Goal: Information Seeking & Learning: Learn about a topic

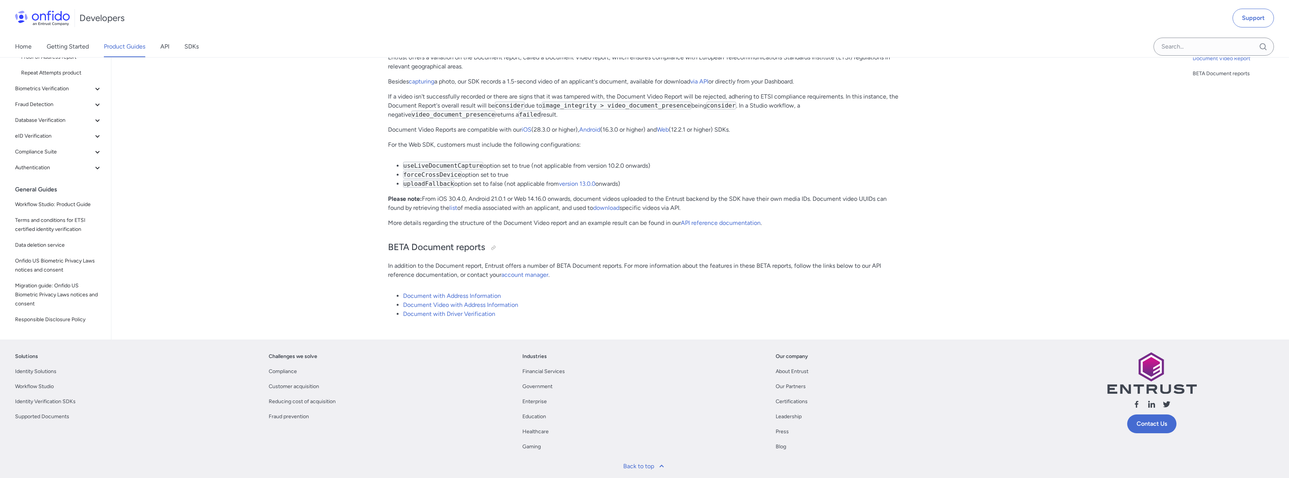
scroll to position [5607, 0]
click at [49, 256] on span "Onfido US Biometric Privacy Laws notices and consent" at bounding box center [58, 265] width 87 height 18
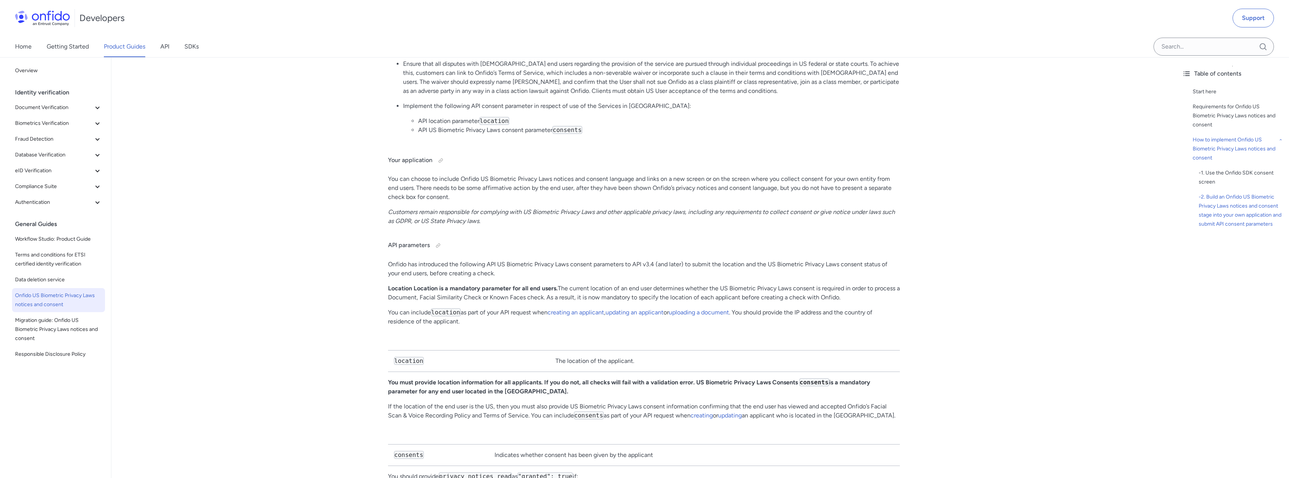
scroll to position [1054, 0]
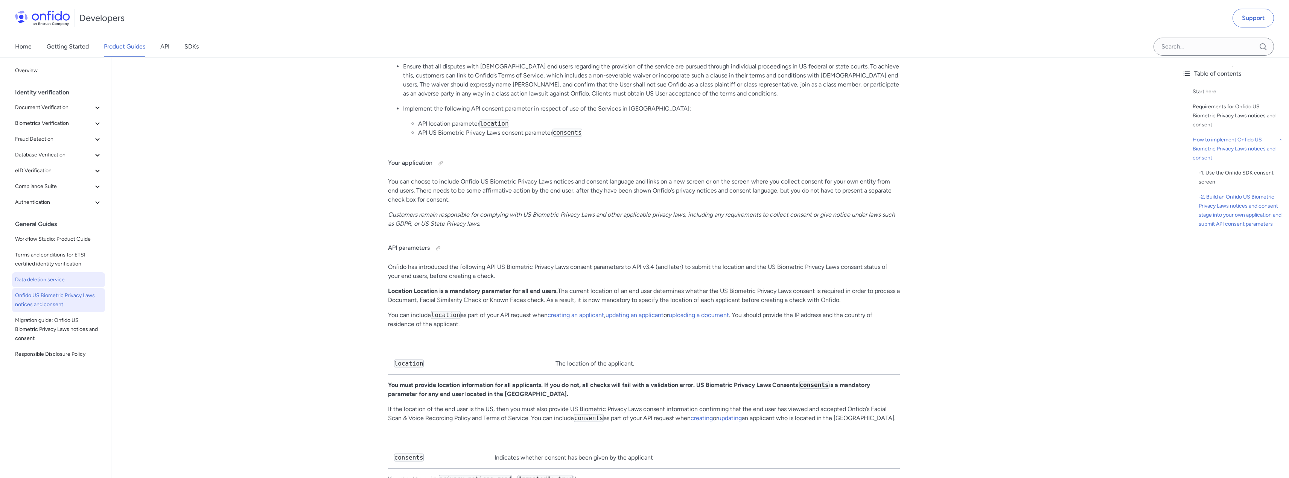
click at [35, 279] on span "Data deletion service" at bounding box center [58, 279] width 87 height 9
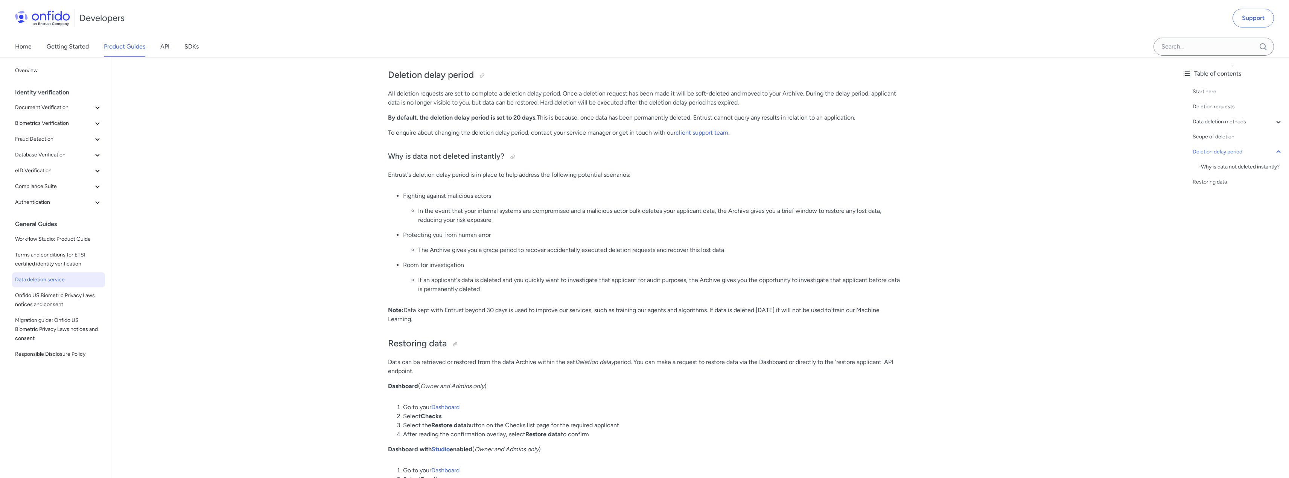
scroll to position [1129, 0]
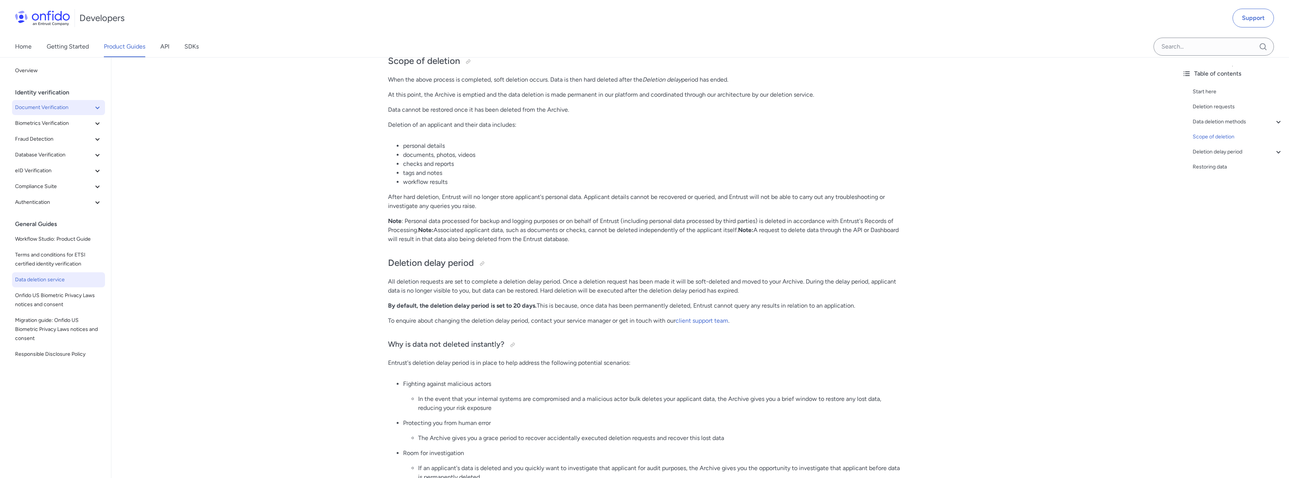
click at [93, 106] on icon at bounding box center [97, 107] width 9 height 9
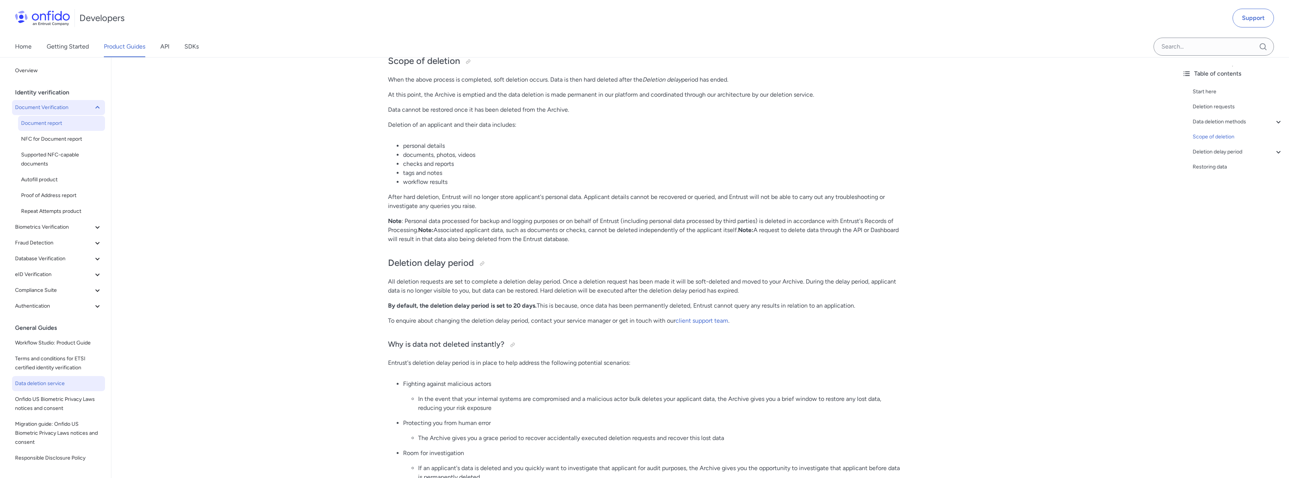
click at [38, 119] on span "Document report" at bounding box center [61, 123] width 81 height 9
